Goal: Information Seeking & Learning: Learn about a topic

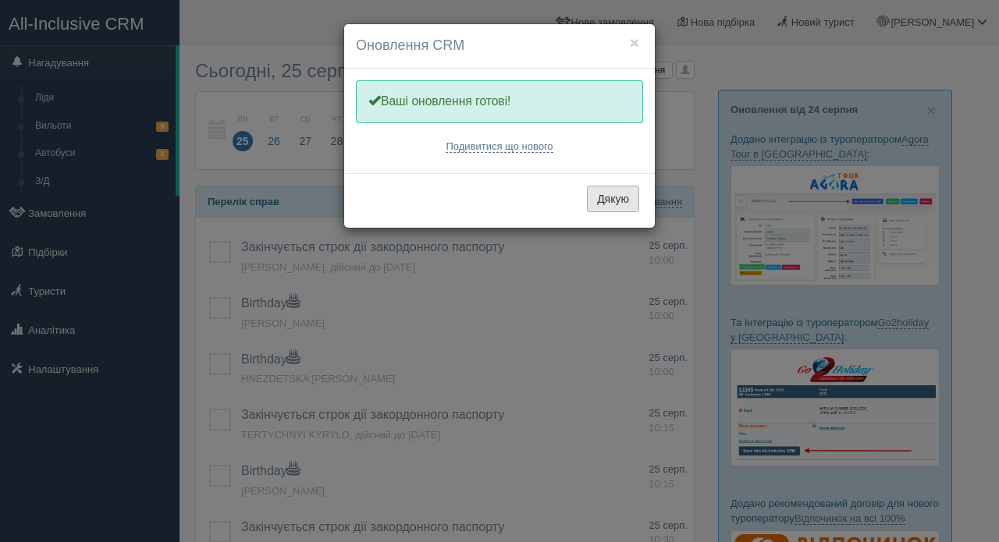
click at [619, 193] on button "Дякую" at bounding box center [613, 199] width 52 height 27
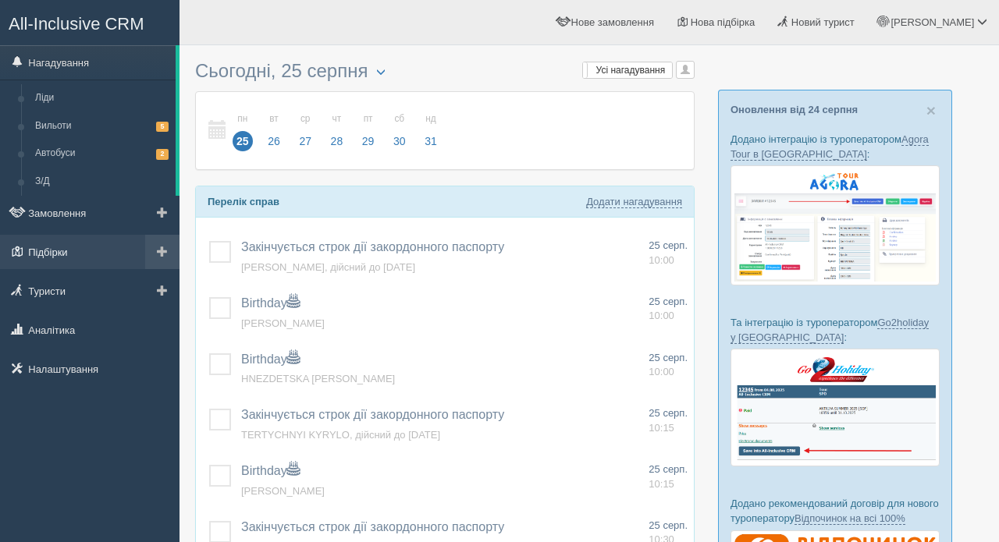
scroll to position [17, 0]
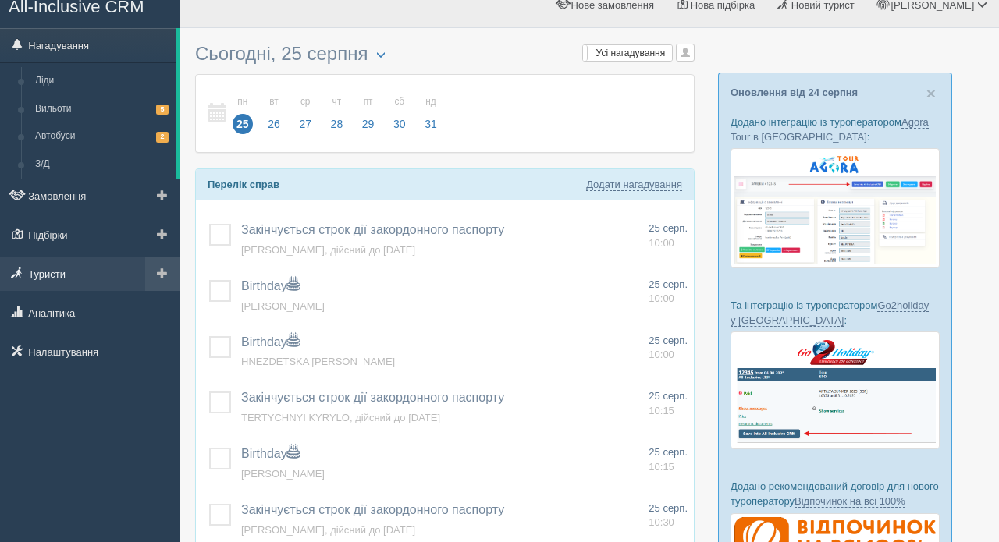
click at [60, 275] on link "Туристи" at bounding box center [89, 274] width 179 height 34
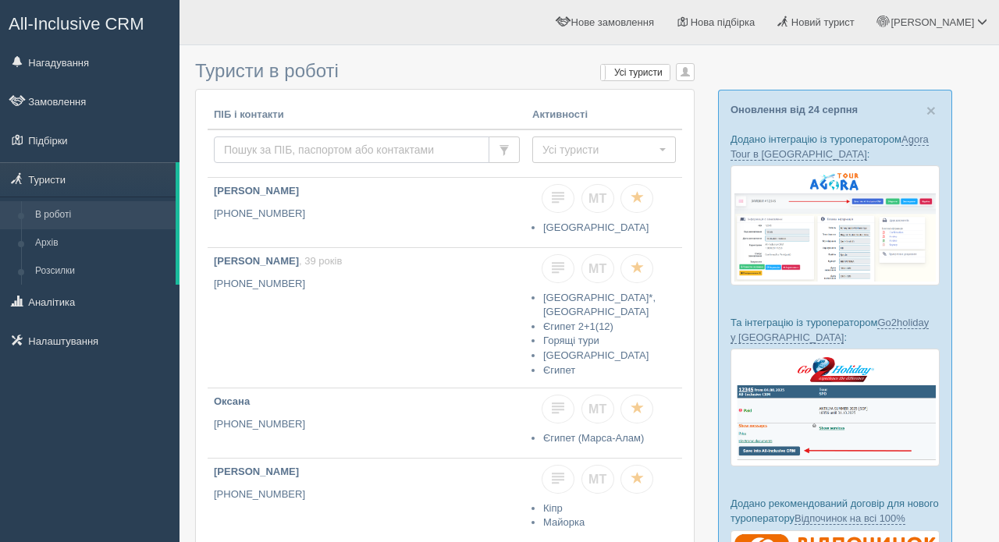
click at [259, 151] on input "text" at bounding box center [351, 150] width 275 height 27
type input "самчук"
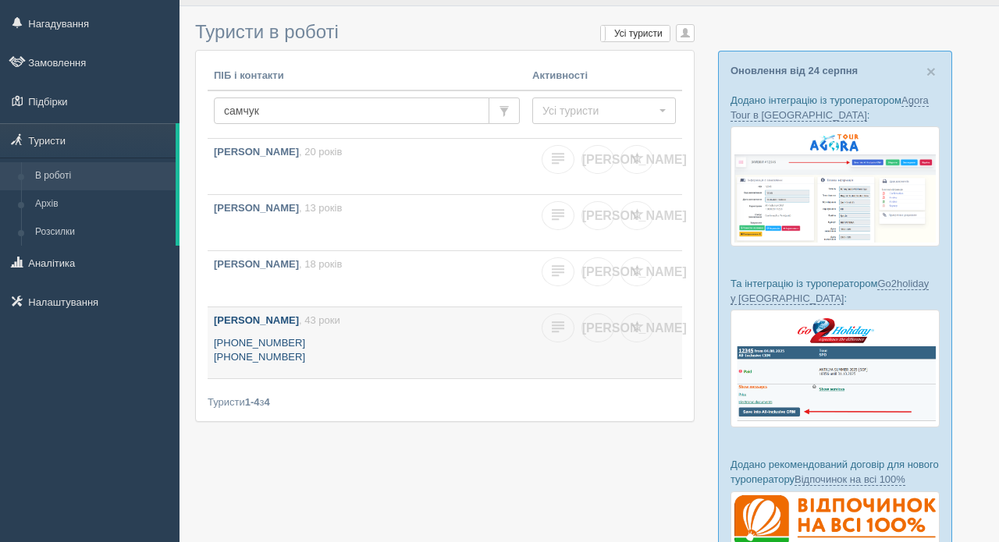
scroll to position [41, 0]
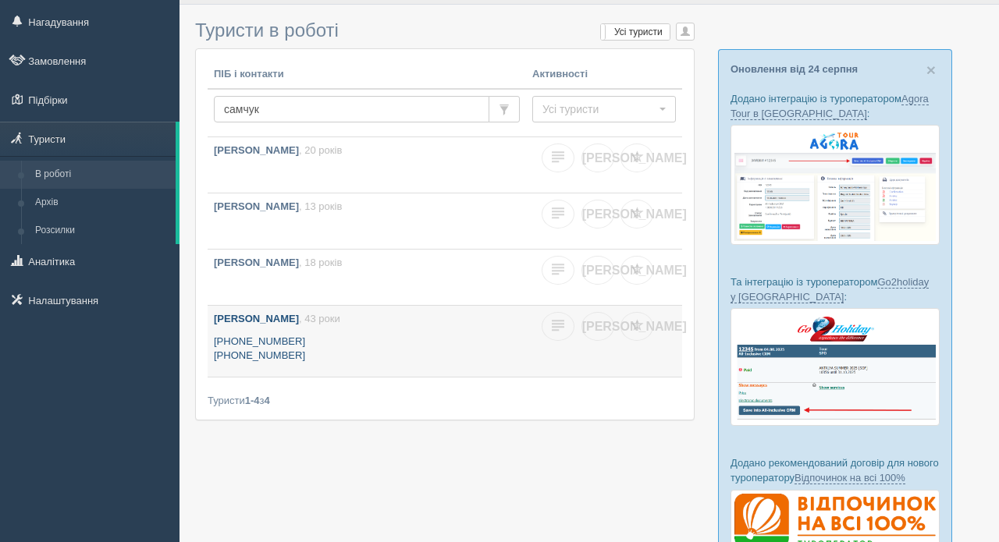
click at [318, 313] on span ", 43 роки" at bounding box center [319, 319] width 41 height 12
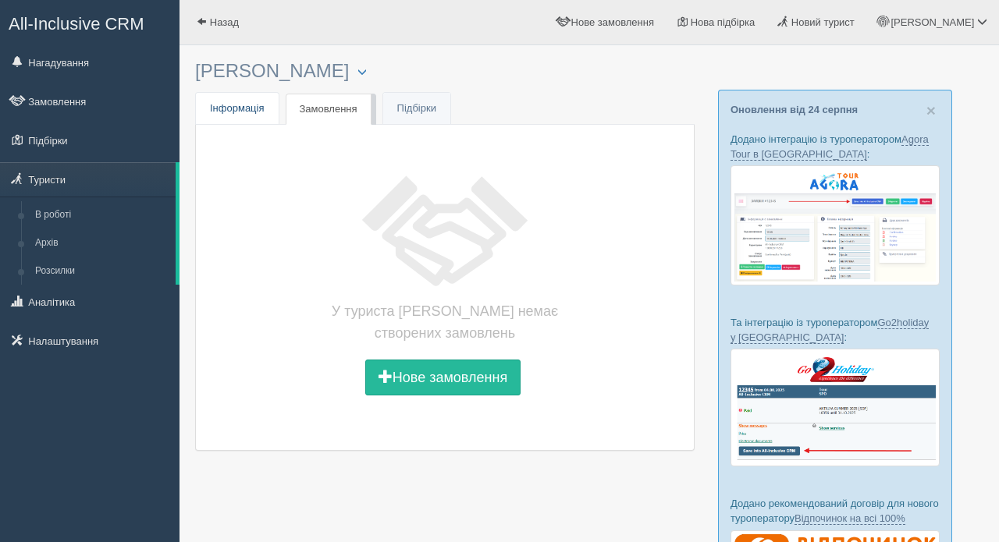
click at [224, 112] on span "Інформація" at bounding box center [237, 108] width 55 height 12
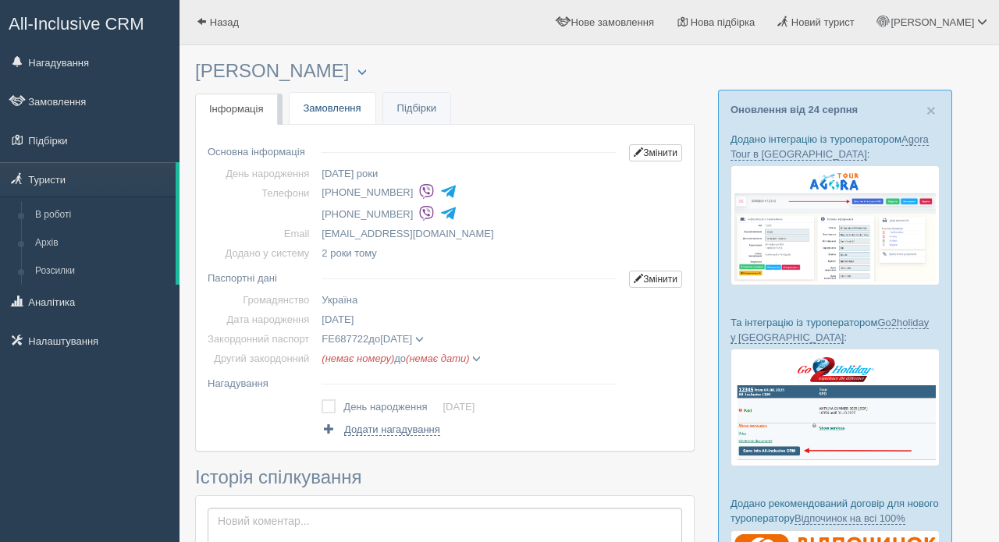
click at [343, 108] on link "Замовлення" at bounding box center [332, 109] width 86 height 32
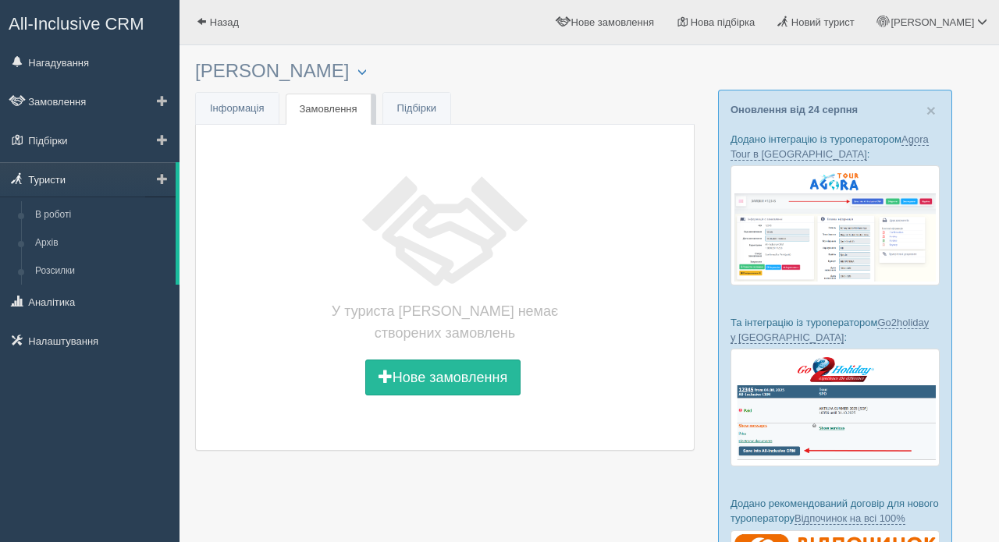
click at [65, 183] on link "Туристи" at bounding box center [88, 179] width 176 height 34
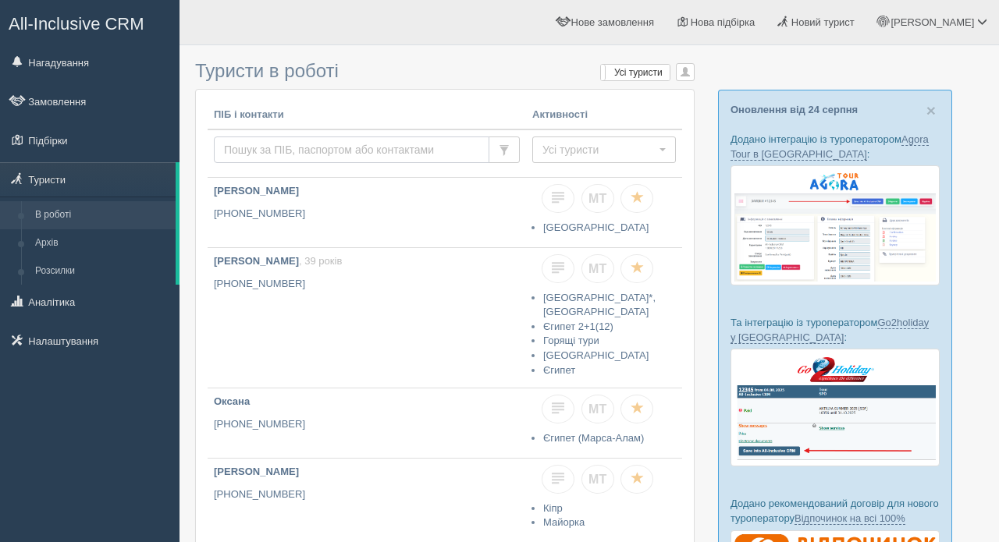
click at [275, 151] on input "text" at bounding box center [351, 150] width 275 height 27
type input "[PERSON_NAME]"
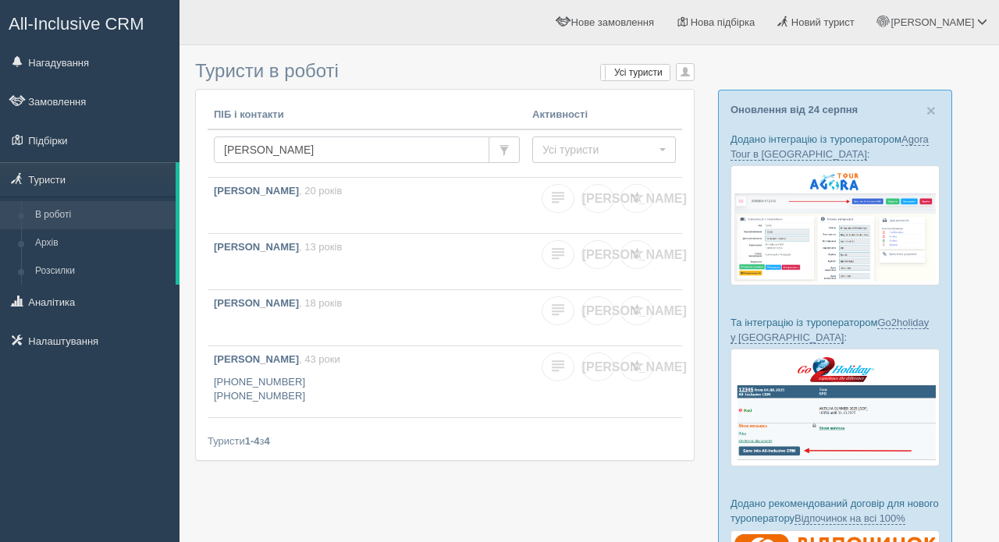
click at [296, 152] on input "[PERSON_NAME]" at bounding box center [351, 150] width 275 height 27
type input "С"
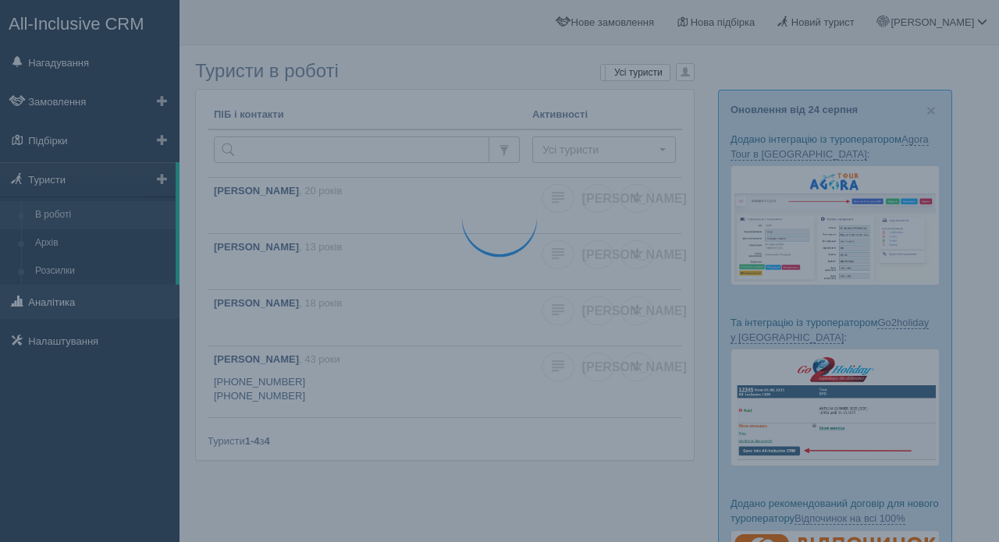
click at [70, 303] on link "Аналітика" at bounding box center [89, 302] width 179 height 34
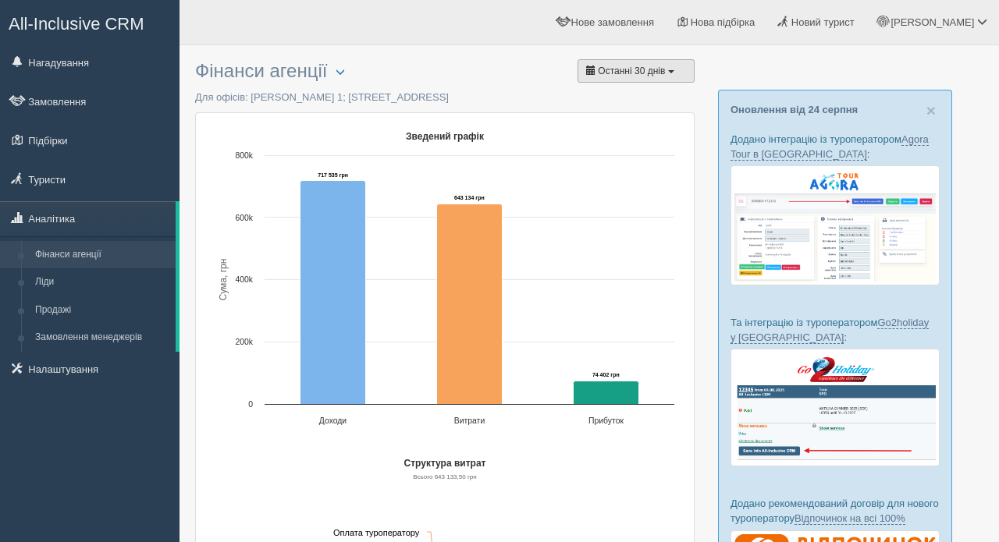
click at [642, 71] on span "Останні 30 днів" at bounding box center [631, 71] width 67 height 11
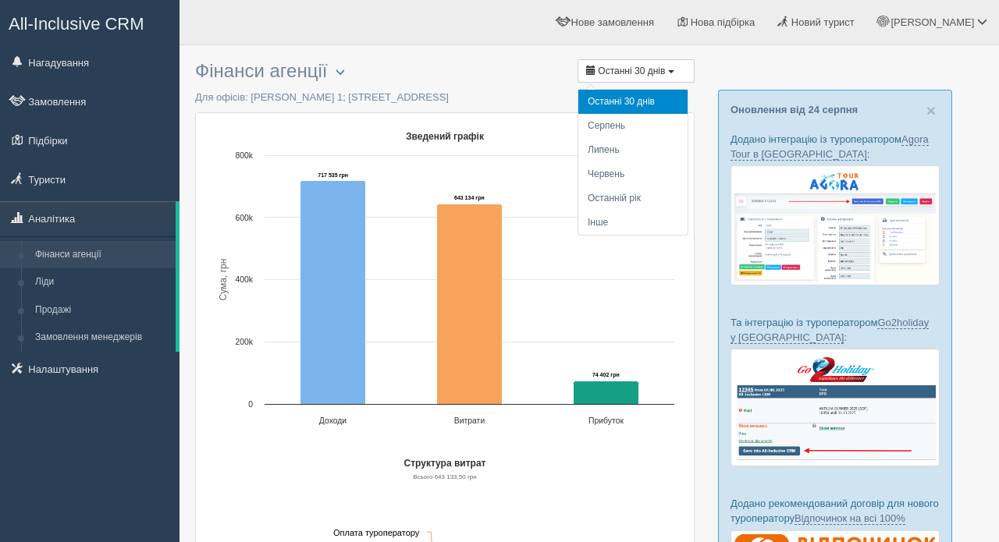
click at [613, 129] on li "Серпень" at bounding box center [632, 126] width 109 height 24
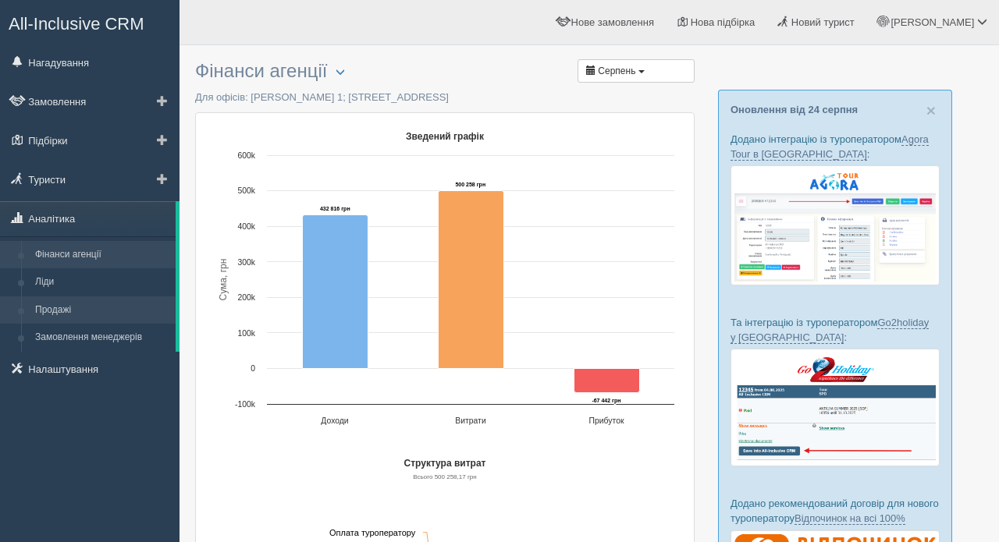
click at [69, 308] on link "Продажі" at bounding box center [101, 310] width 147 height 28
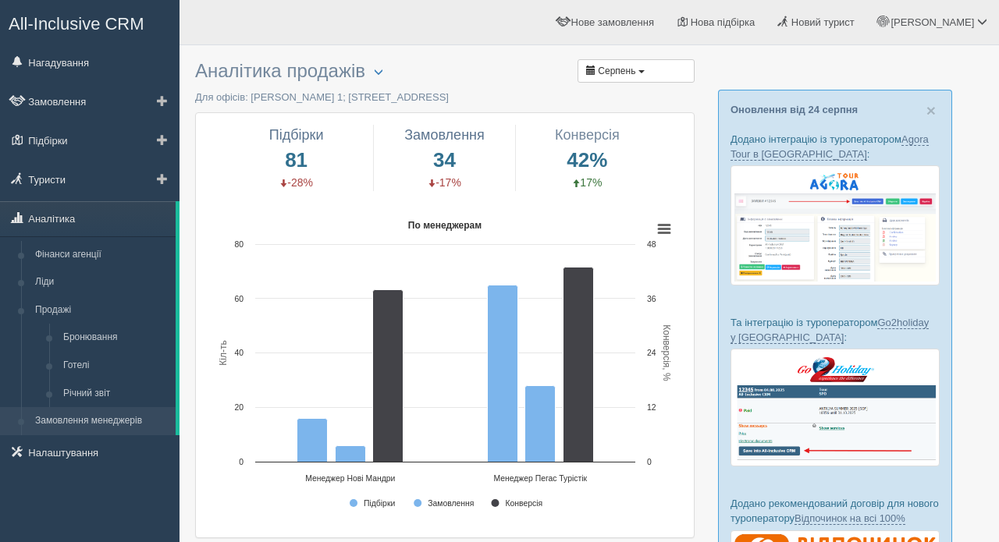
click at [83, 421] on link "Замовлення менеджерів" at bounding box center [101, 421] width 147 height 28
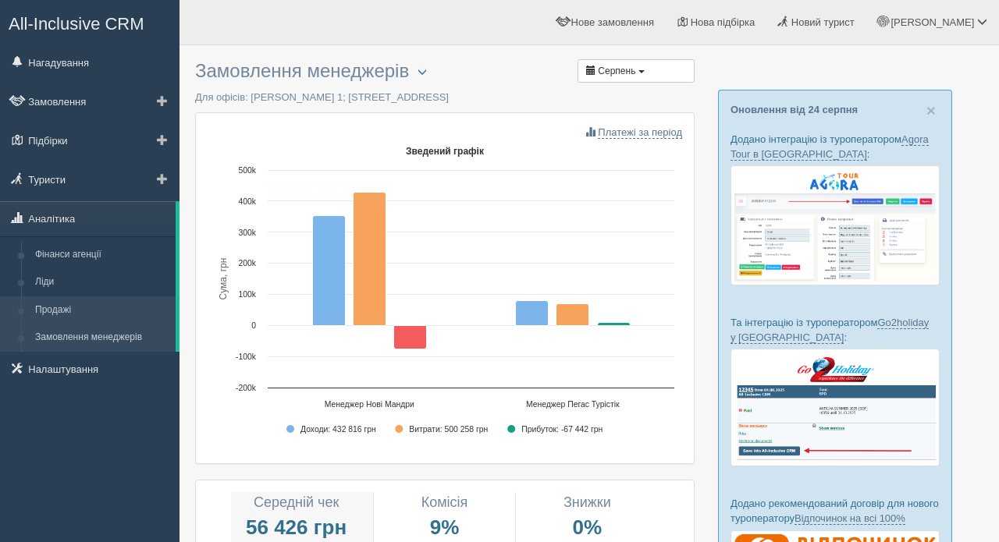
click at [55, 305] on link "Продажі" at bounding box center [101, 310] width 147 height 28
